Goal: Task Accomplishment & Management: Use online tool/utility

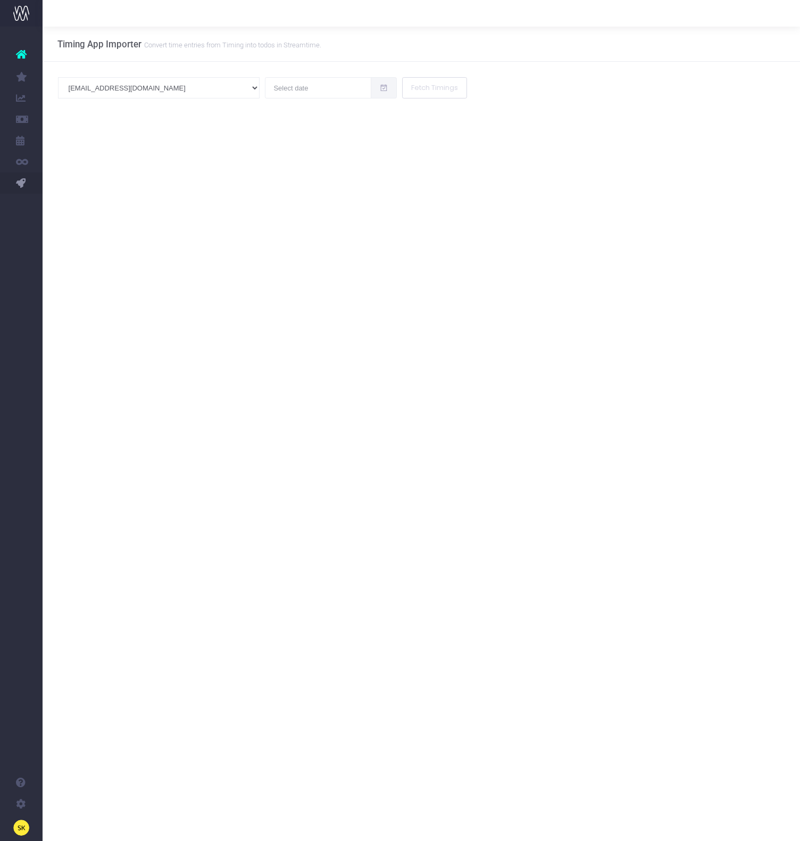
click at [72, 95] on span "New Forecast" at bounding box center [72, 97] width 27 height 19
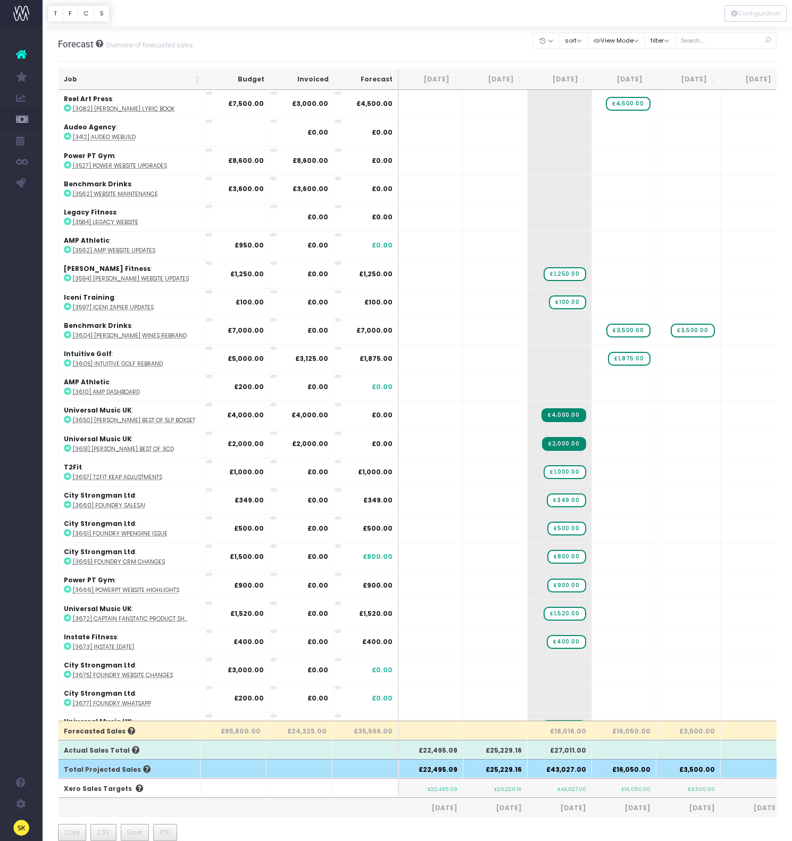
scroll to position [421, 0]
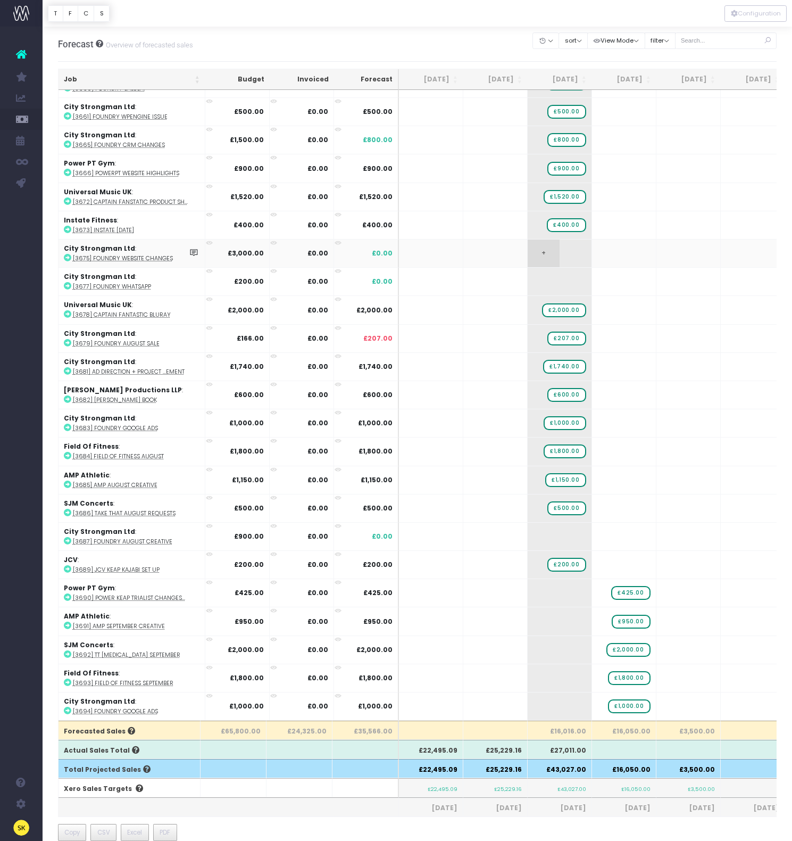
click at [543, 252] on span "+" at bounding box center [544, 253] width 32 height 28
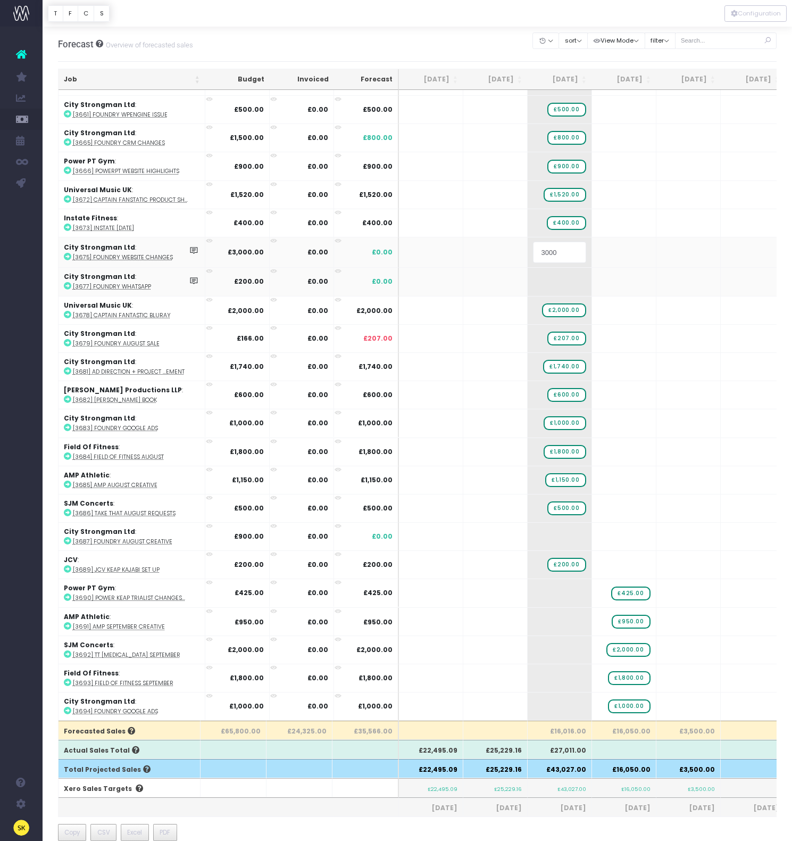
click at [510, 275] on body "Oh my... this is bad. wayahead wasn't able to load this page. Please contact su…" at bounding box center [396, 420] width 792 height 841
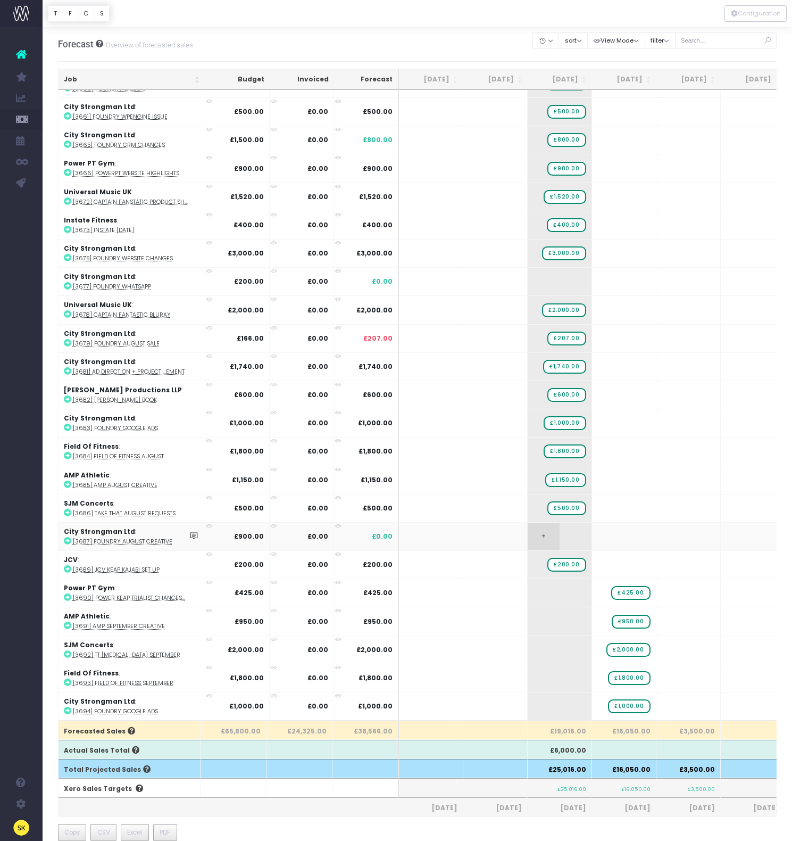
click at [546, 528] on span "+" at bounding box center [544, 536] width 32 height 28
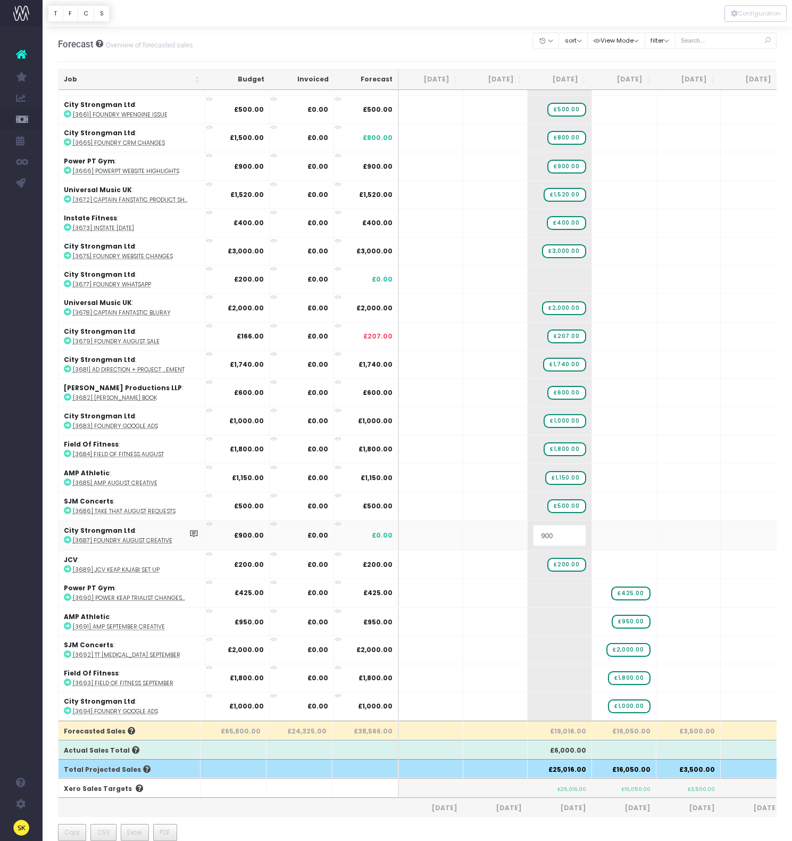
click at [501, 534] on body "Oh my... this is bad. wayahead wasn't able to load this page. Please contact su…" at bounding box center [396, 420] width 792 height 841
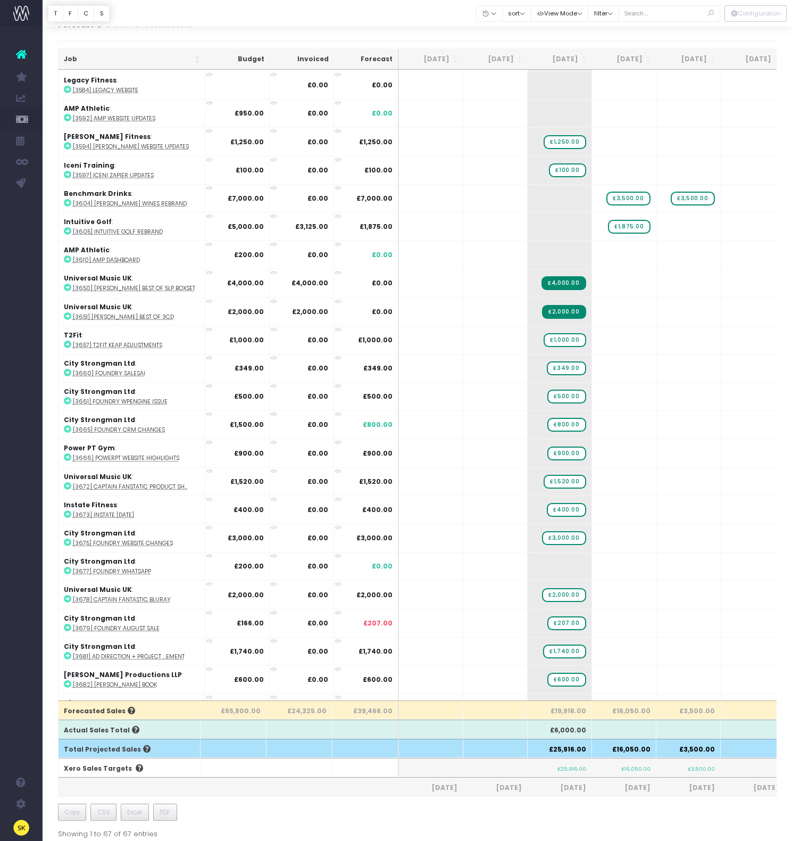
scroll to position [0, 0]
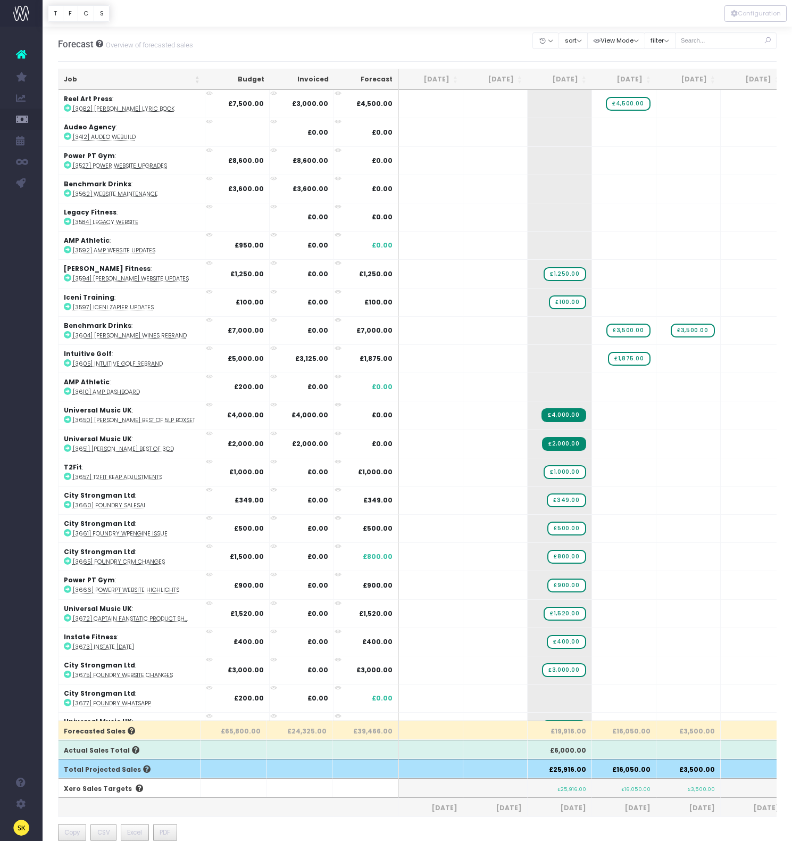
click at [734, 31] on div at bounding box center [726, 41] width 102 height 22
click at [729, 36] on input "text" at bounding box center [726, 40] width 102 height 16
type input "foundry"
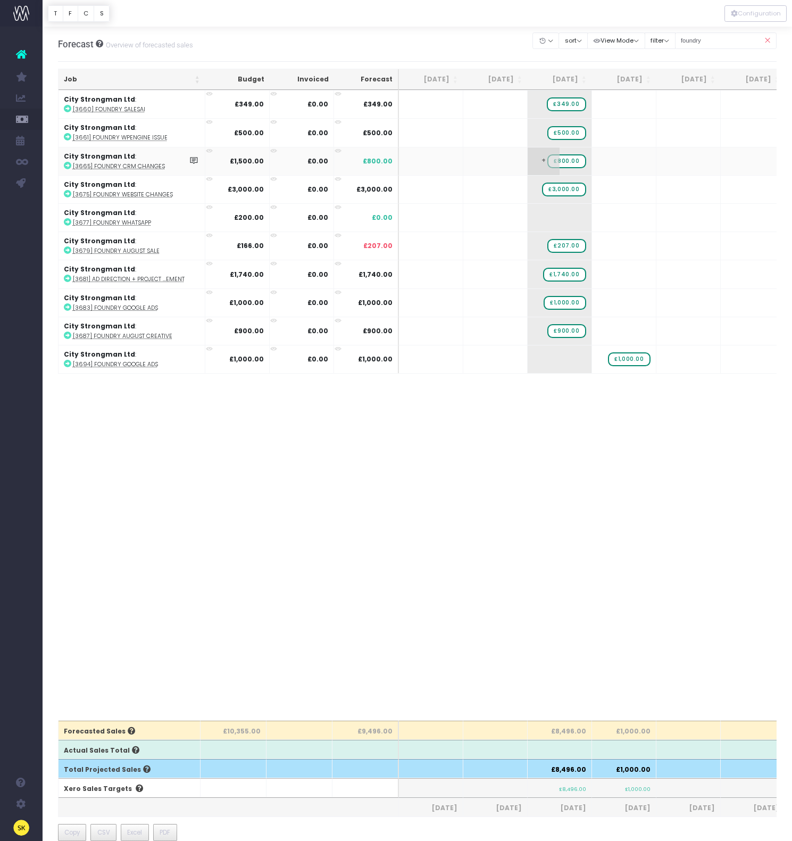
click at [569, 160] on span "£800.00" at bounding box center [566, 161] width 38 height 14
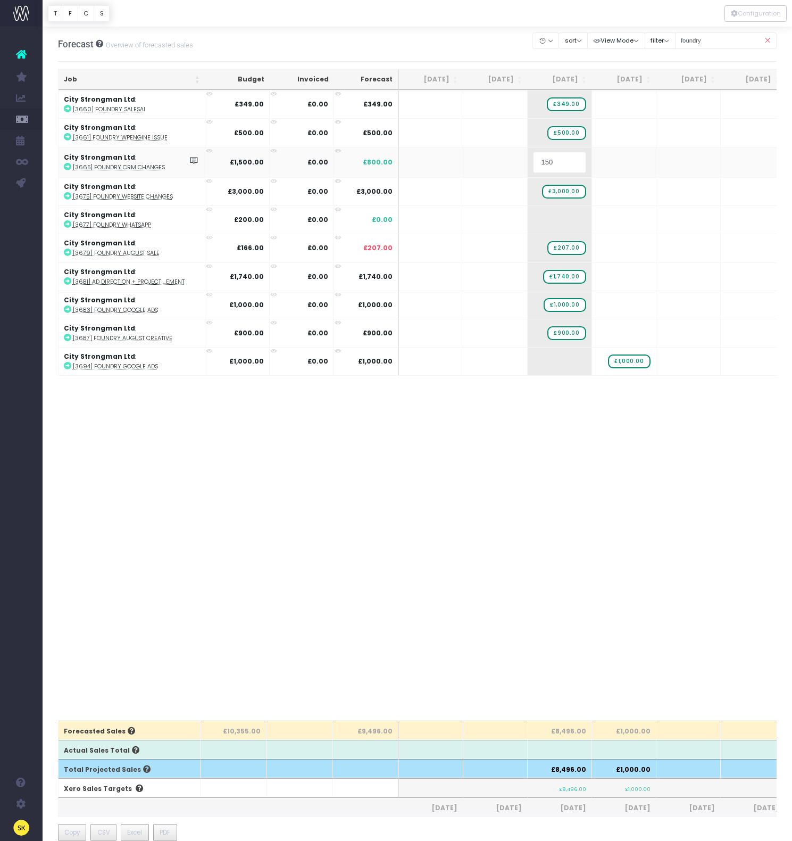
type input "1500"
click at [396, 505] on body "Oh my... this is bad. wayahead wasn't able to load this page. Please contact su…" at bounding box center [396, 420] width 792 height 841
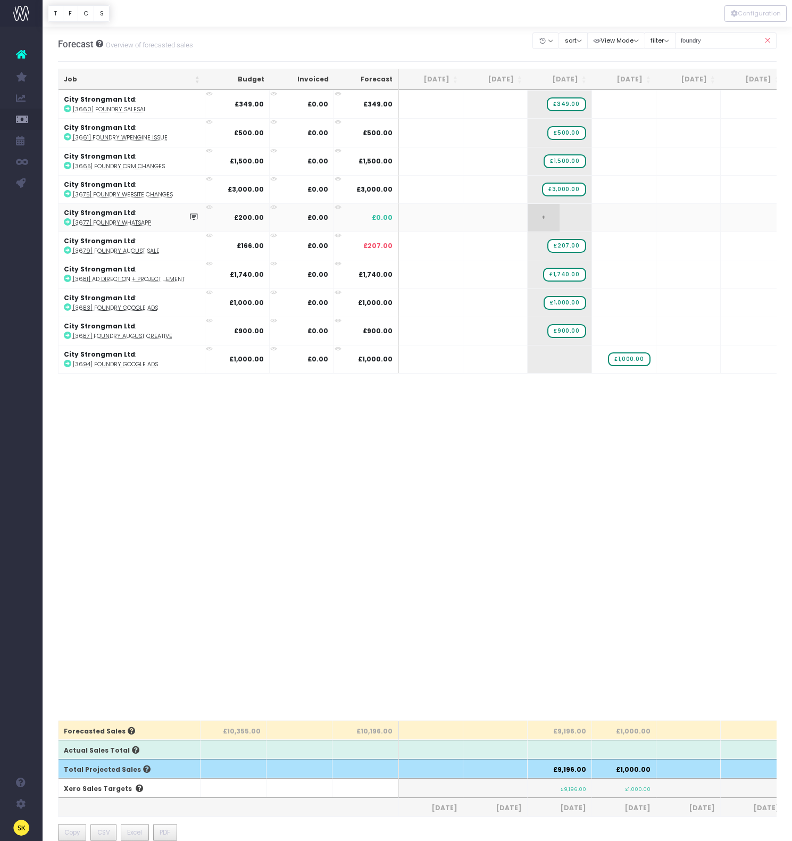
click at [545, 218] on span "+" at bounding box center [544, 218] width 32 height 28
drag, startPoint x: 602, startPoint y: 510, endPoint x: 600, endPoint y: 487, distance: 23.0
click at [601, 510] on div "Job Budget Invoiced Forecast Jun 25 Jul 25 Aug 25 Sep 25 Oct 25 Nov 25 Dec 25 J…" at bounding box center [417, 405] width 719 height 630
click at [767, 38] on icon at bounding box center [767, 41] width 19 height 22
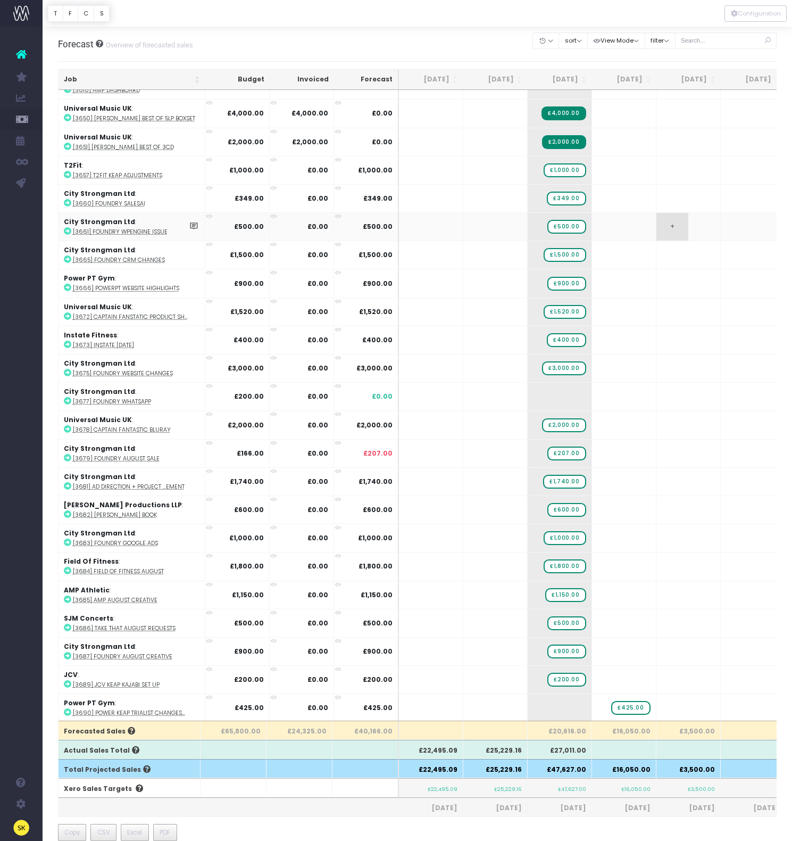
scroll to position [421, 0]
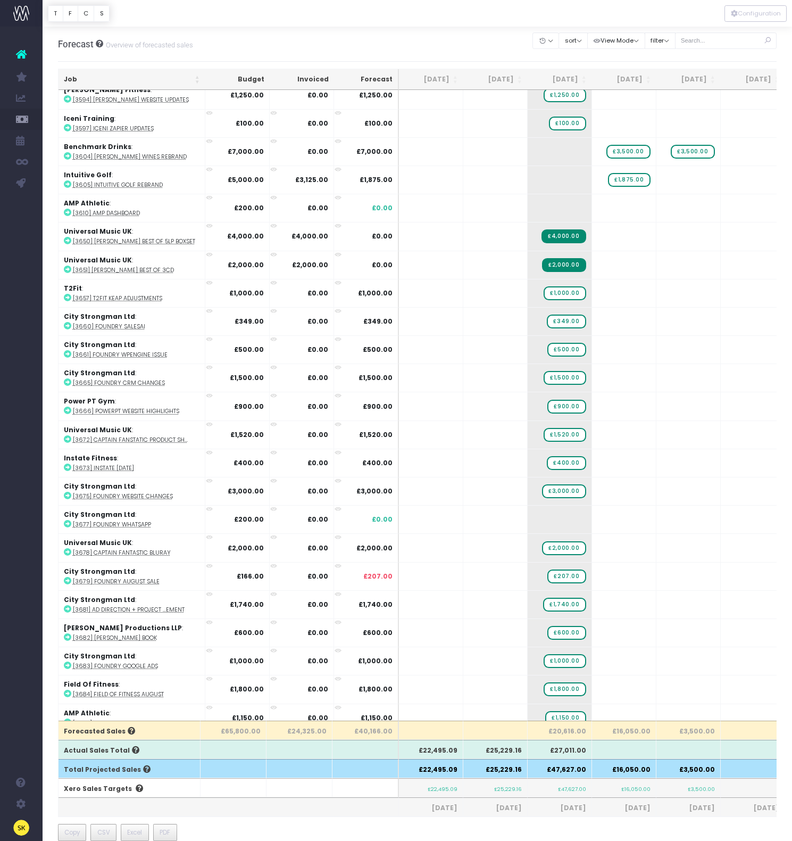
scroll to position [421, 0]
